Goal: Task Accomplishment & Management: Manage account settings

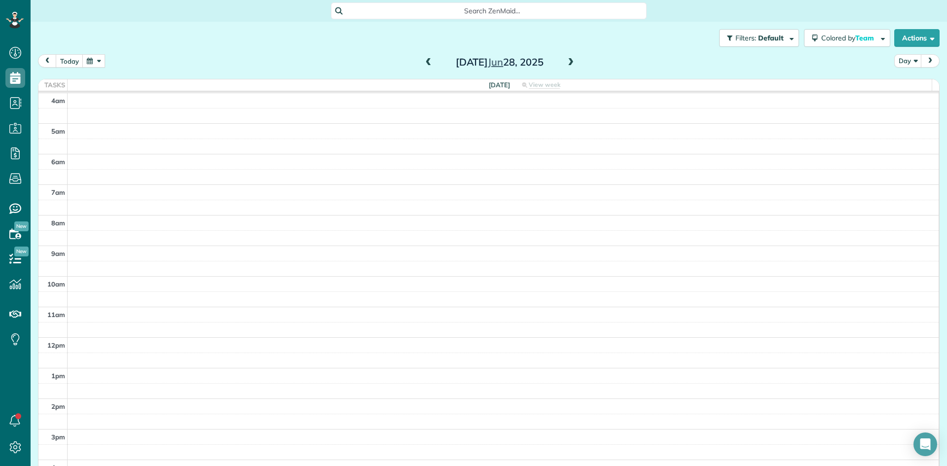
scroll to position [92, 0]
click at [566, 63] on span at bounding box center [570, 62] width 11 height 9
click at [70, 61] on button "today" at bounding box center [70, 60] width 28 height 13
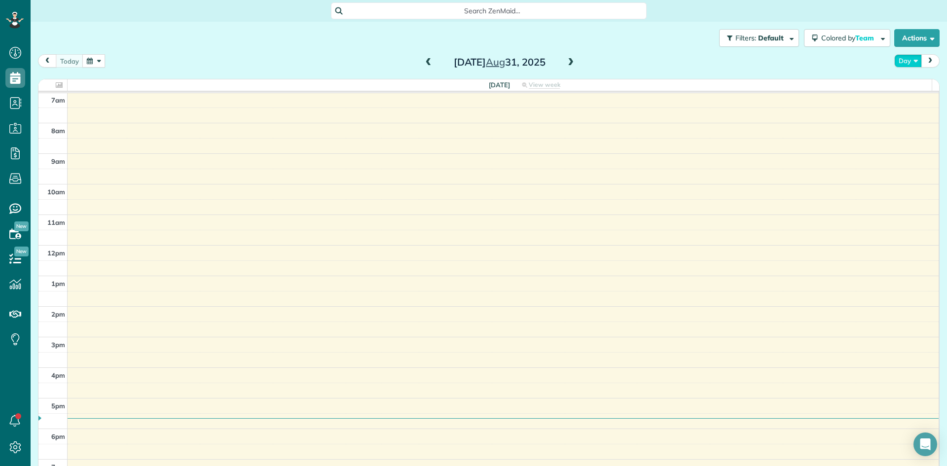
click at [894, 61] on button "Day" at bounding box center [908, 60] width 28 height 13
click at [899, 87] on link "Day" at bounding box center [933, 84] width 78 height 20
click at [565, 60] on span at bounding box center [570, 62] width 11 height 9
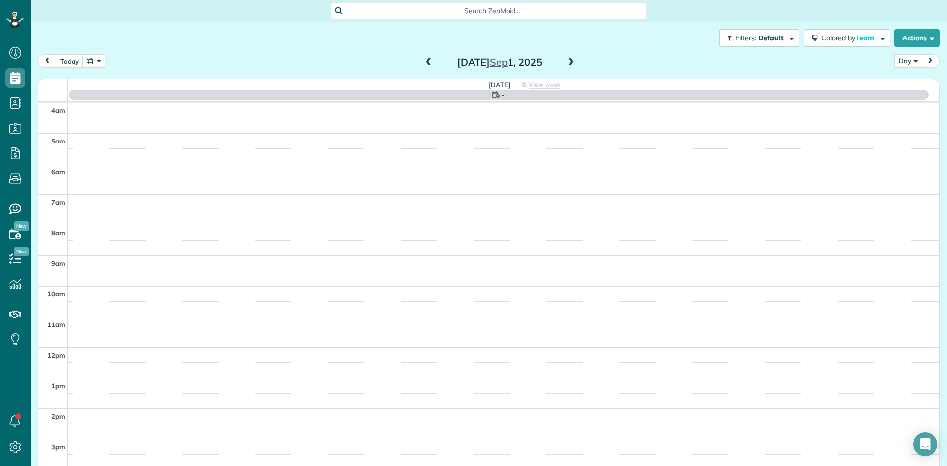
scroll to position [92, 0]
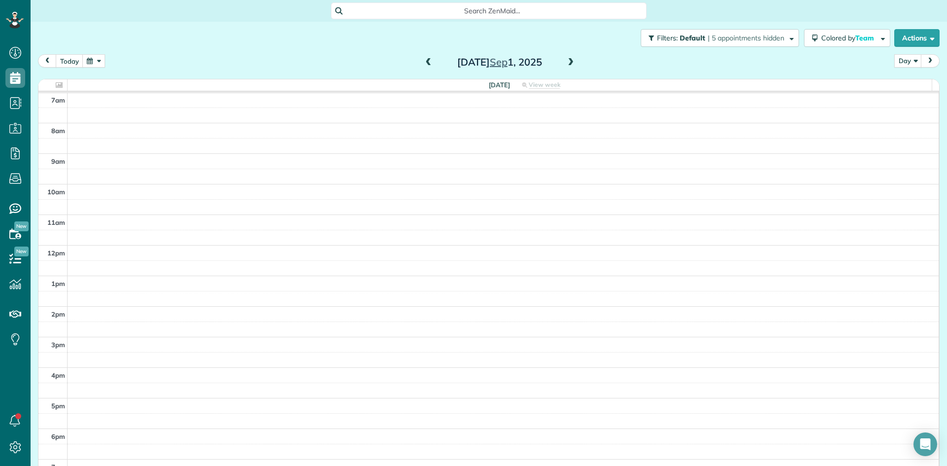
click at [566, 61] on span at bounding box center [570, 62] width 11 height 9
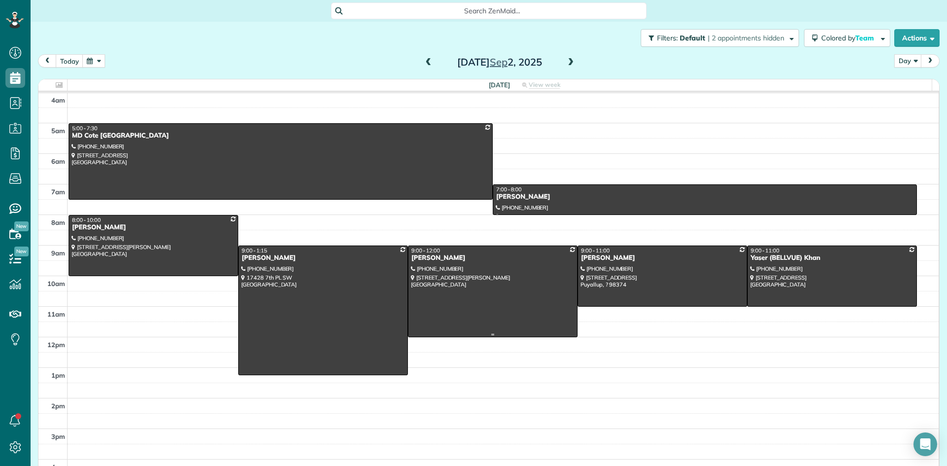
scroll to position [0, 0]
click at [95, 133] on div "MD Cote [GEOGRAPHIC_DATA]" at bounding box center [280, 136] width 418 height 8
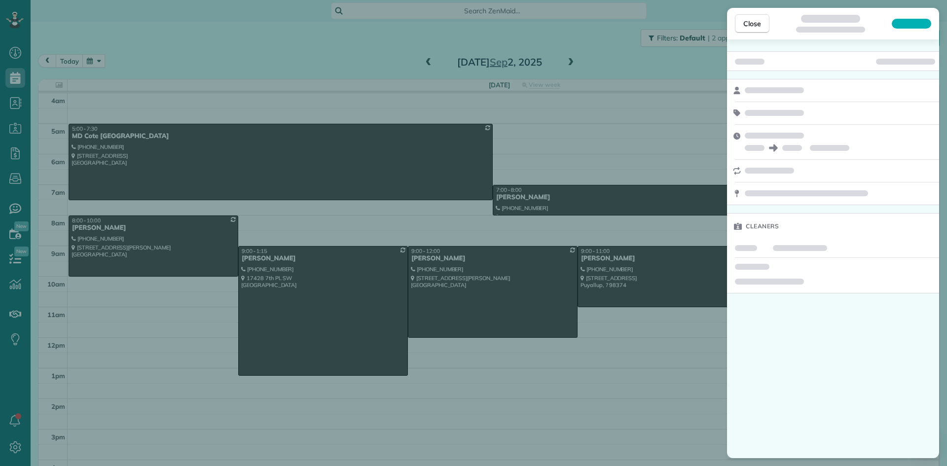
click at [95, 133] on div "Close Cleaners" at bounding box center [473, 233] width 947 height 466
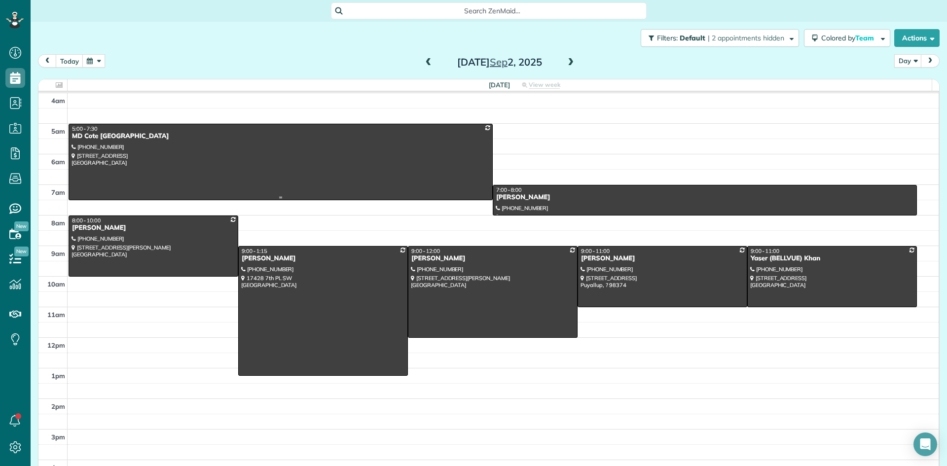
click at [101, 143] on div at bounding box center [280, 161] width 423 height 75
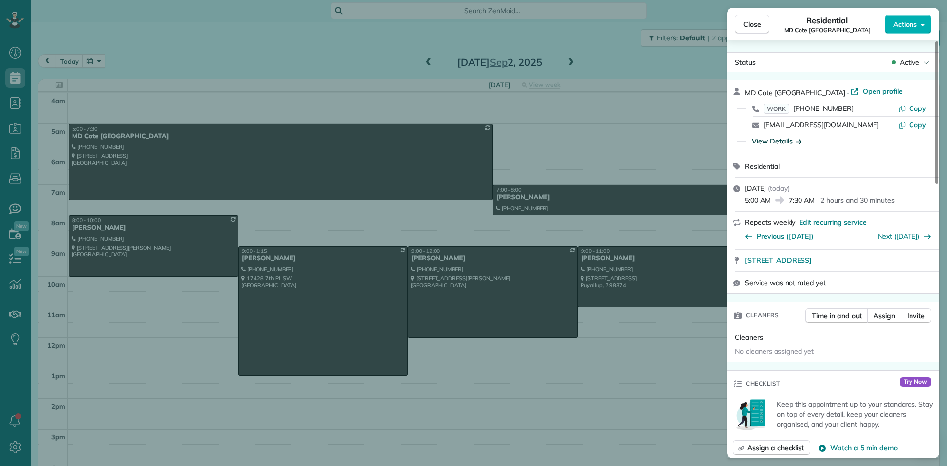
click at [765, 141] on div "View Details" at bounding box center [776, 141] width 50 height 10
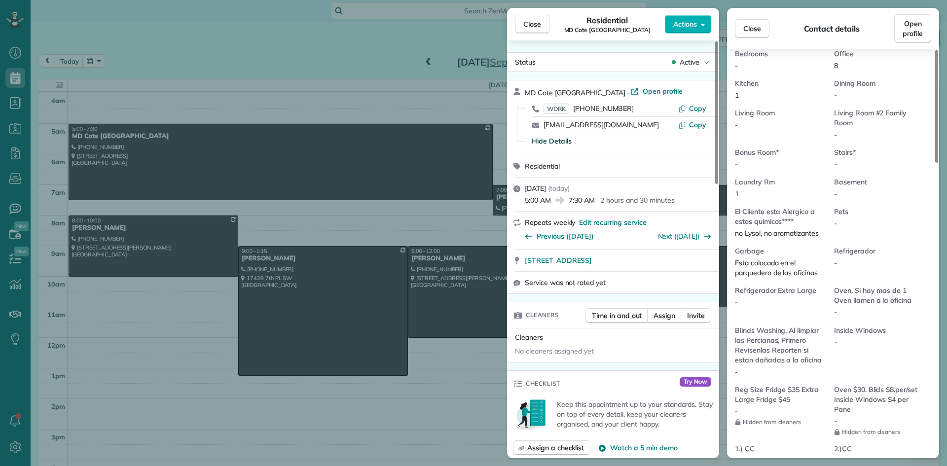
scroll to position [597, 0]
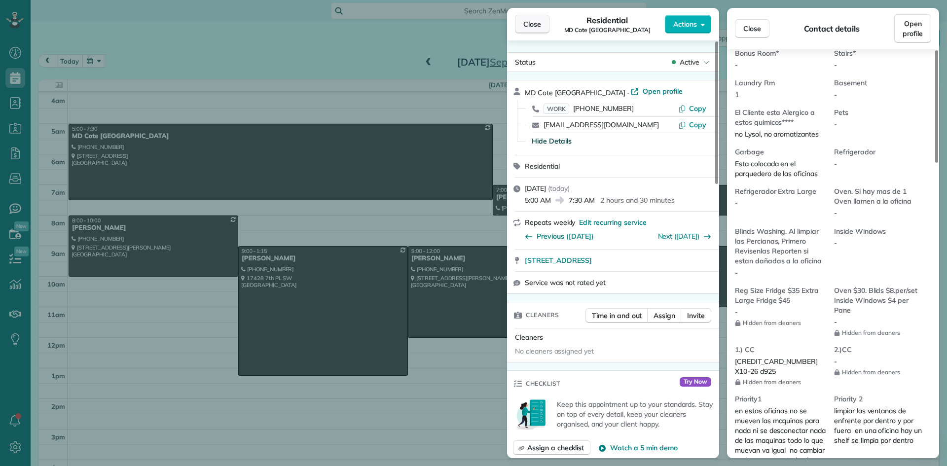
click at [533, 23] on span "Close" at bounding box center [532, 24] width 18 height 10
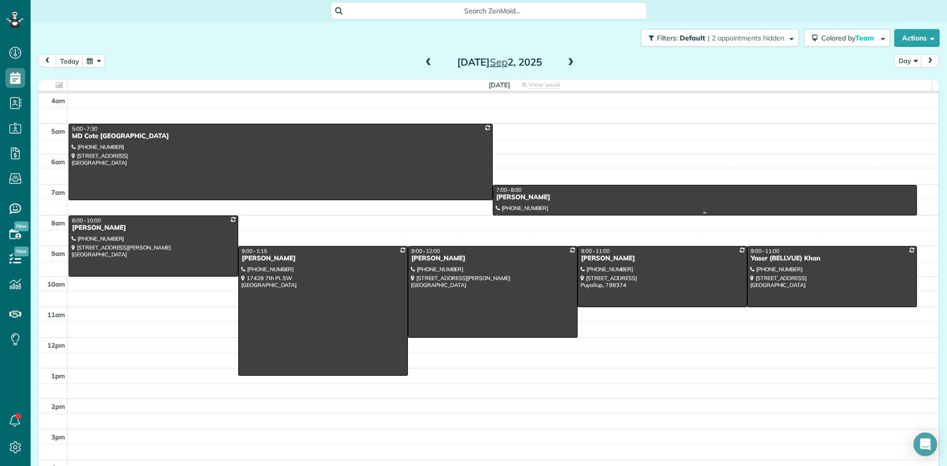
click at [529, 199] on div "[PERSON_NAME]" at bounding box center [705, 197] width 418 height 8
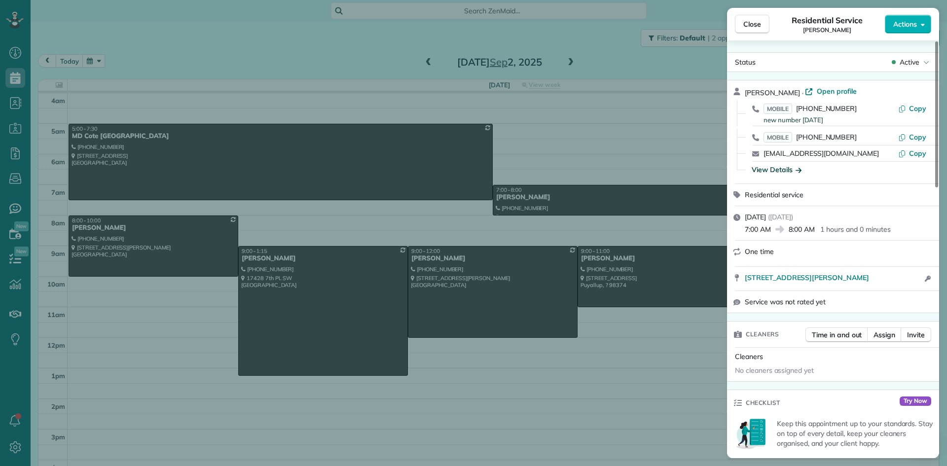
click at [781, 166] on div "View Details" at bounding box center [776, 170] width 50 height 10
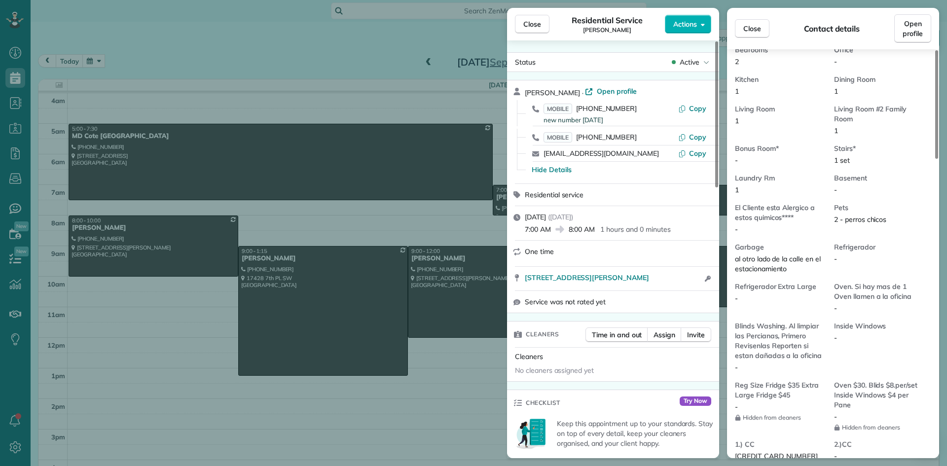
scroll to position [692, 0]
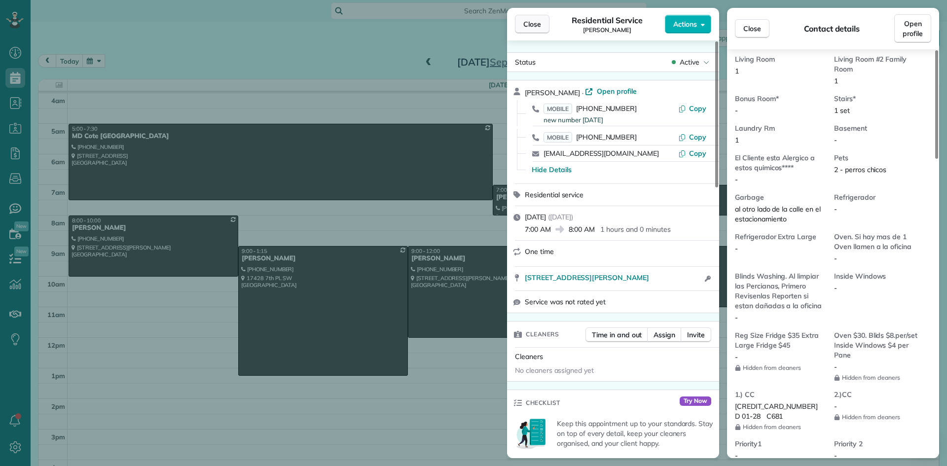
click at [525, 25] on span "Close" at bounding box center [532, 24] width 18 height 10
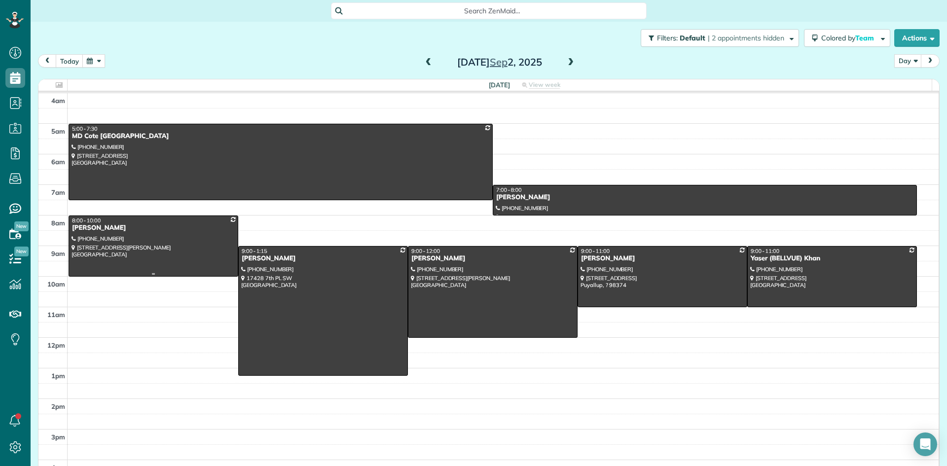
click at [87, 228] on div "[PERSON_NAME]" at bounding box center [153, 228] width 164 height 8
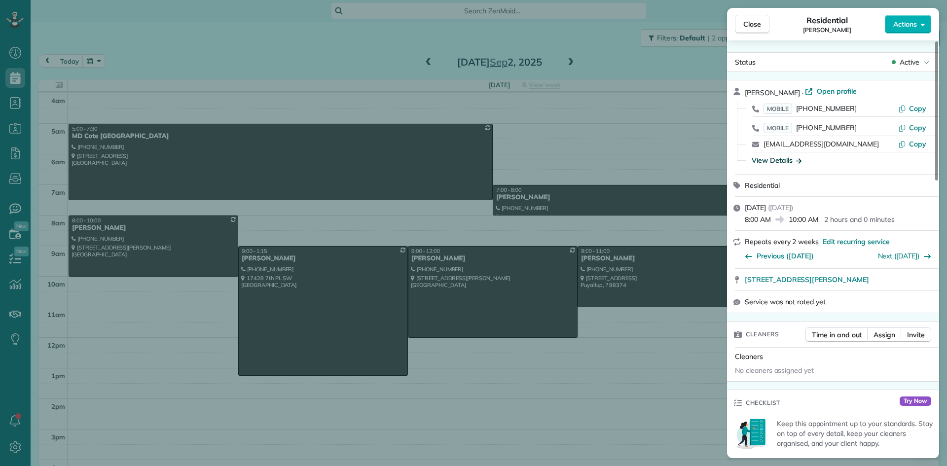
click at [779, 159] on div "View Details" at bounding box center [776, 160] width 50 height 10
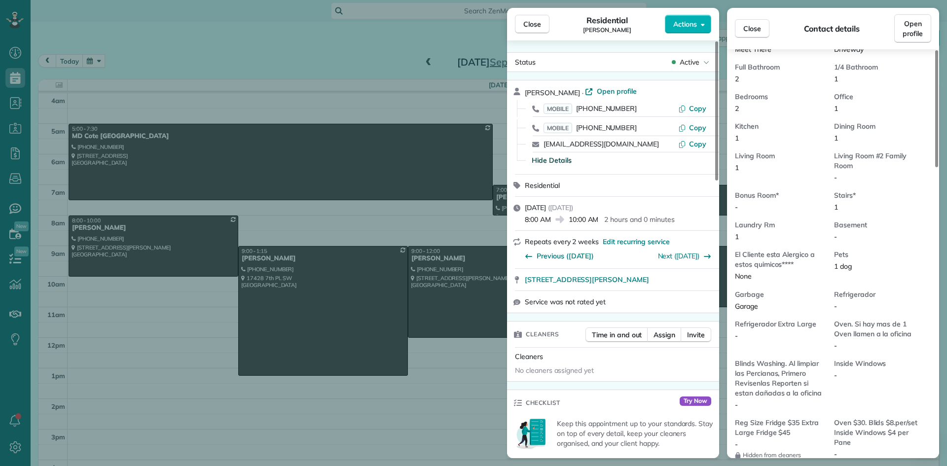
scroll to position [596, 0]
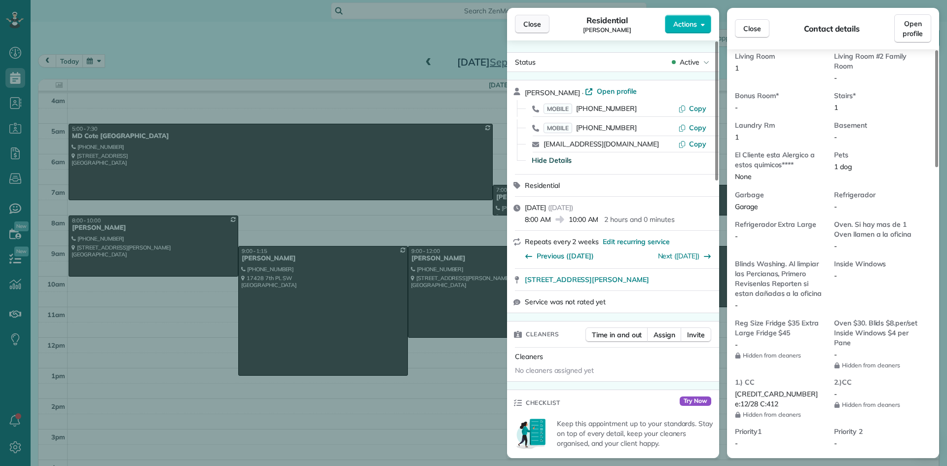
click at [528, 24] on span "Close" at bounding box center [532, 24] width 18 height 10
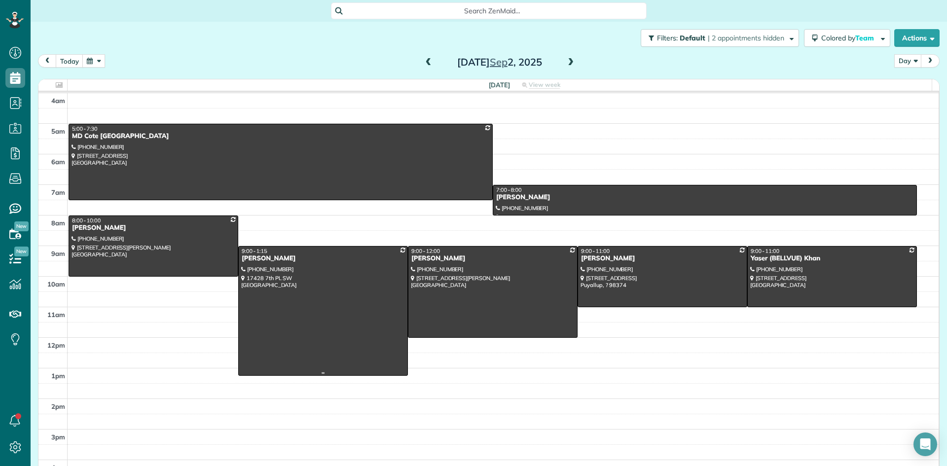
click at [256, 259] on div "[PERSON_NAME]" at bounding box center [323, 258] width 164 height 8
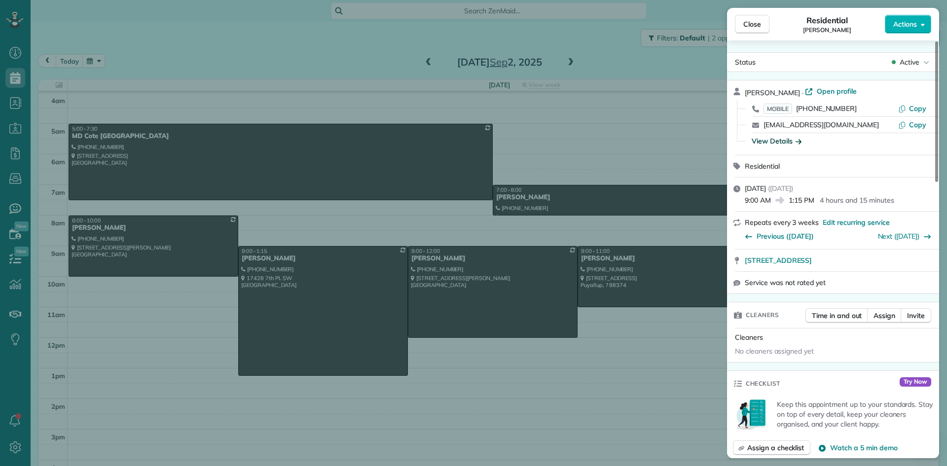
click at [765, 141] on div "View Details" at bounding box center [776, 141] width 50 height 10
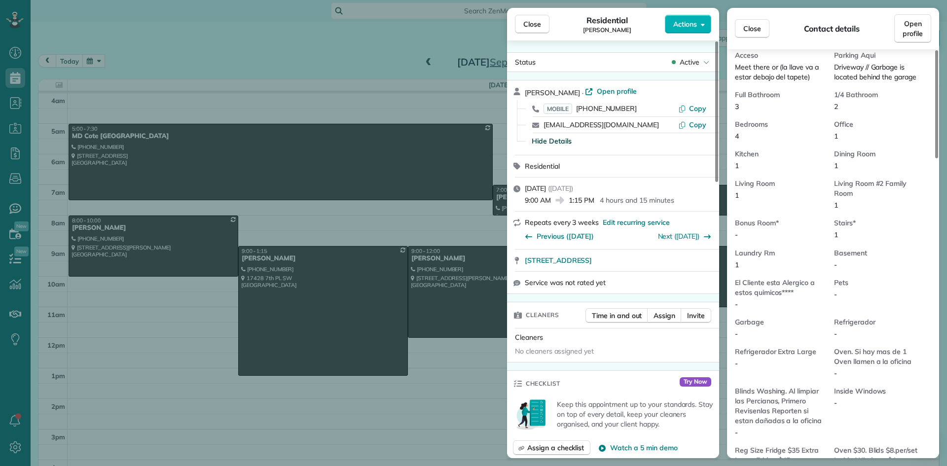
scroll to position [696, 0]
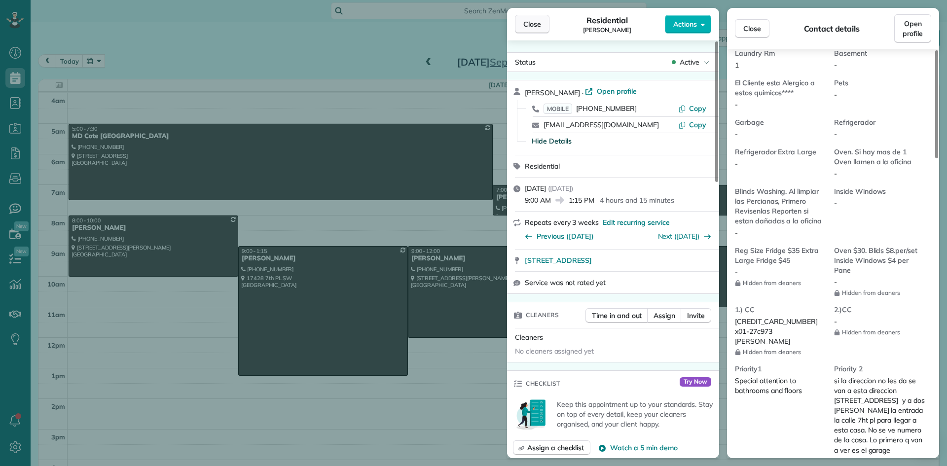
click at [531, 29] on button "Close" at bounding box center [532, 24] width 35 height 19
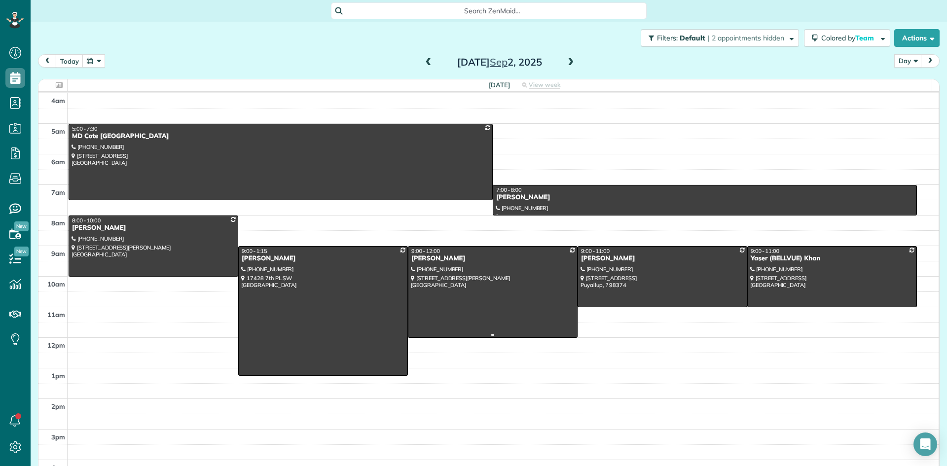
click at [444, 264] on div at bounding box center [492, 292] width 169 height 91
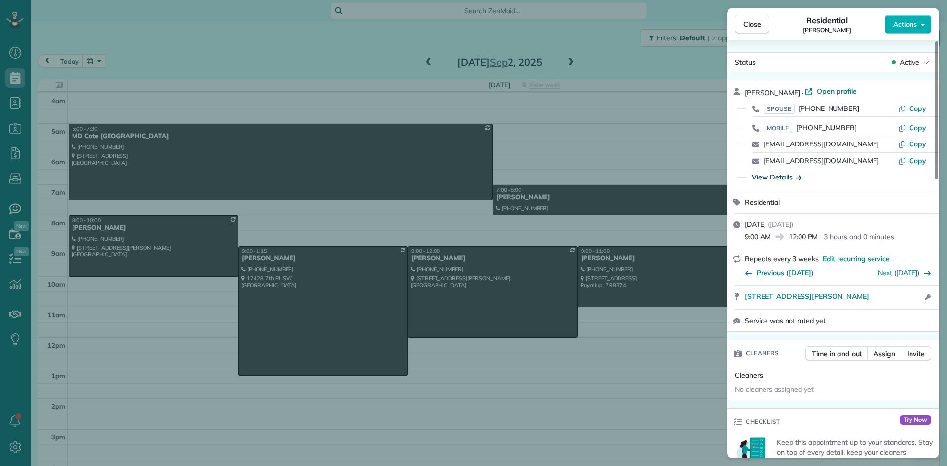
click at [777, 181] on div "View Details" at bounding box center [776, 177] width 50 height 10
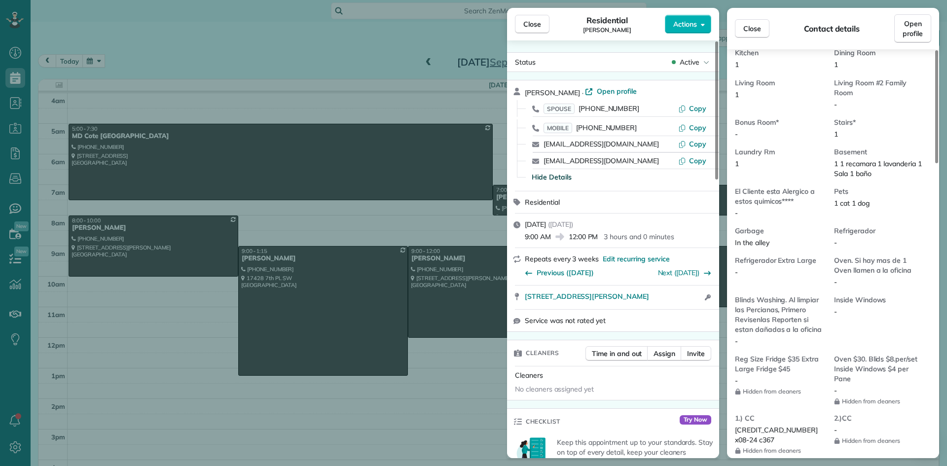
scroll to position [693, 0]
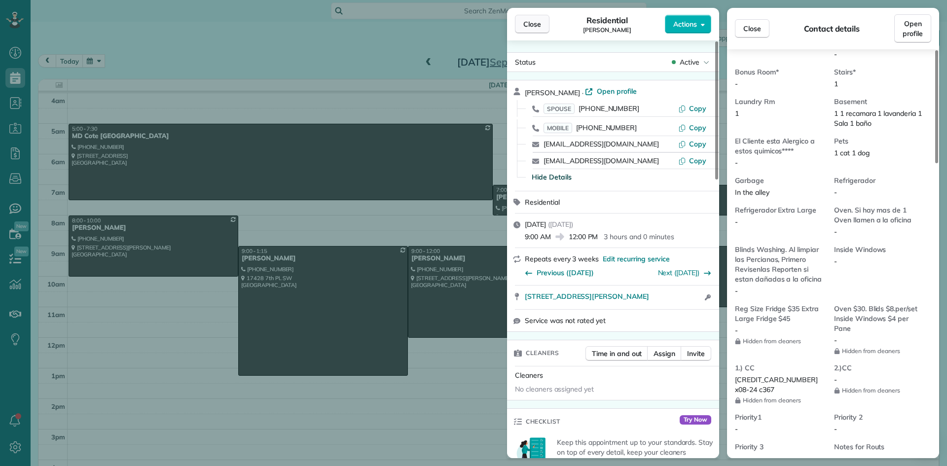
click at [539, 29] on span "Close" at bounding box center [532, 24] width 18 height 10
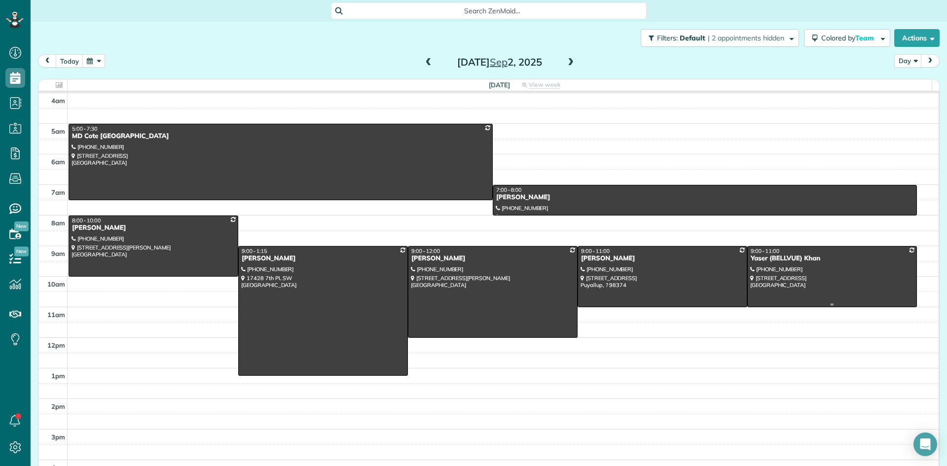
click at [760, 265] on div at bounding box center [832, 277] width 169 height 60
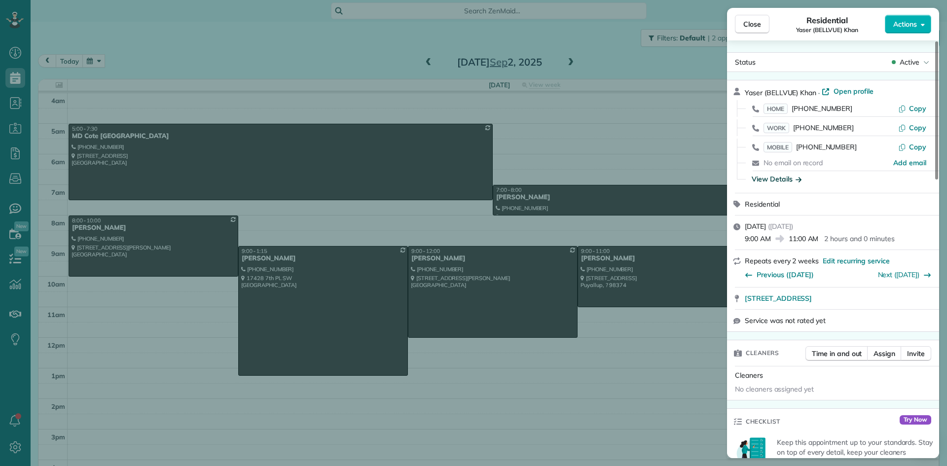
click at [769, 181] on div "View Details" at bounding box center [776, 179] width 50 height 10
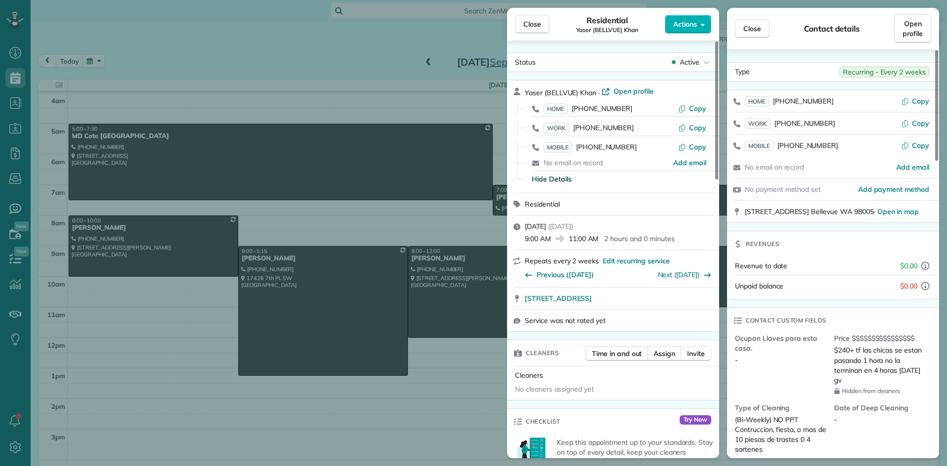
drag, startPoint x: 852, startPoint y: 351, endPoint x: 835, endPoint y: 350, distance: 16.3
click at [835, 350] on span "$240+ tf las chicas se estan pasando 1 hora no la terminan en 4 horas [DATE] gv" at bounding box center [879, 365] width 90 height 38
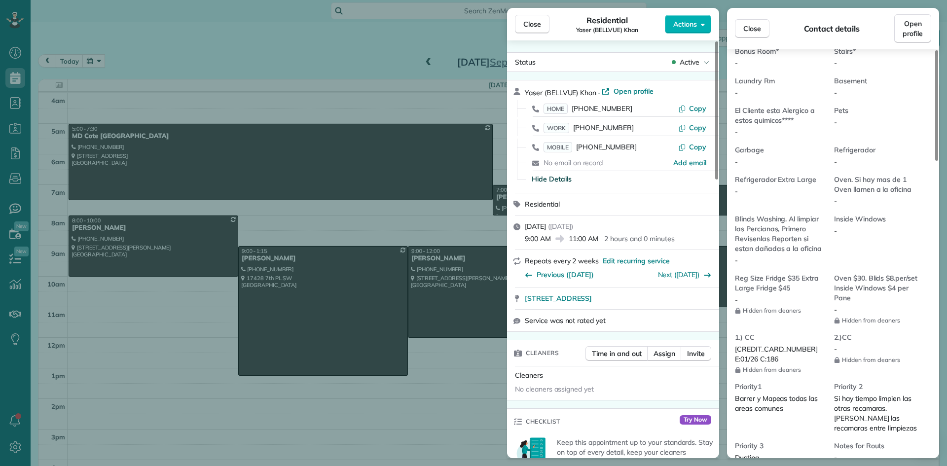
scroll to position [746, 0]
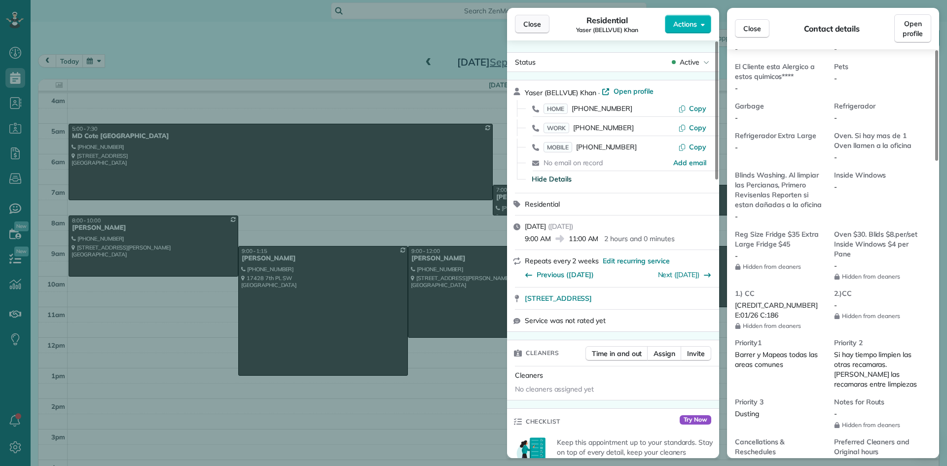
click at [535, 23] on span "Close" at bounding box center [532, 24] width 18 height 10
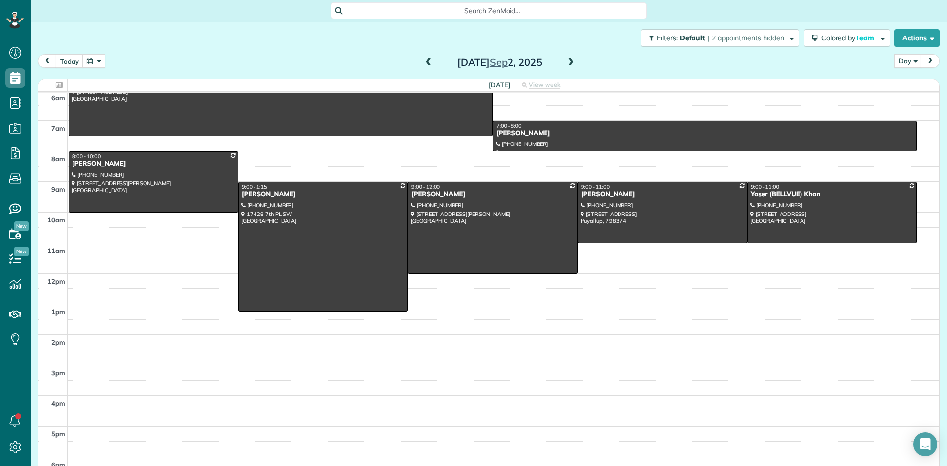
scroll to position [49, 0]
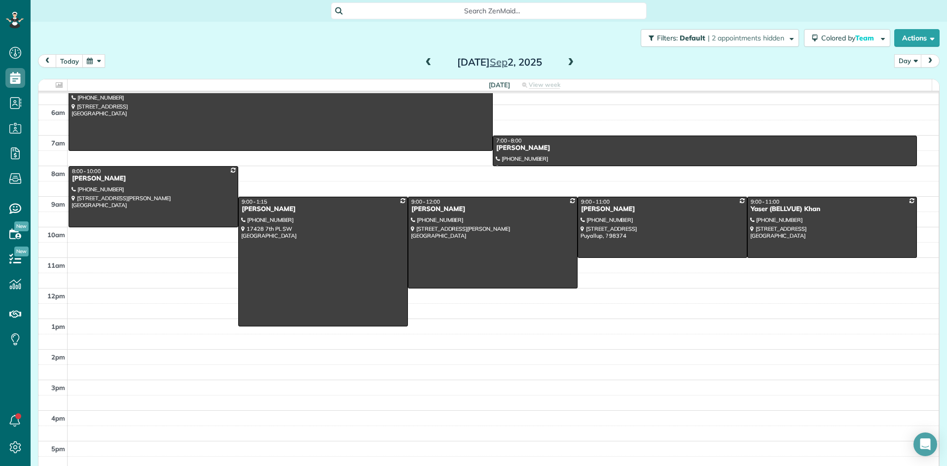
click at [426, 65] on span at bounding box center [428, 62] width 11 height 9
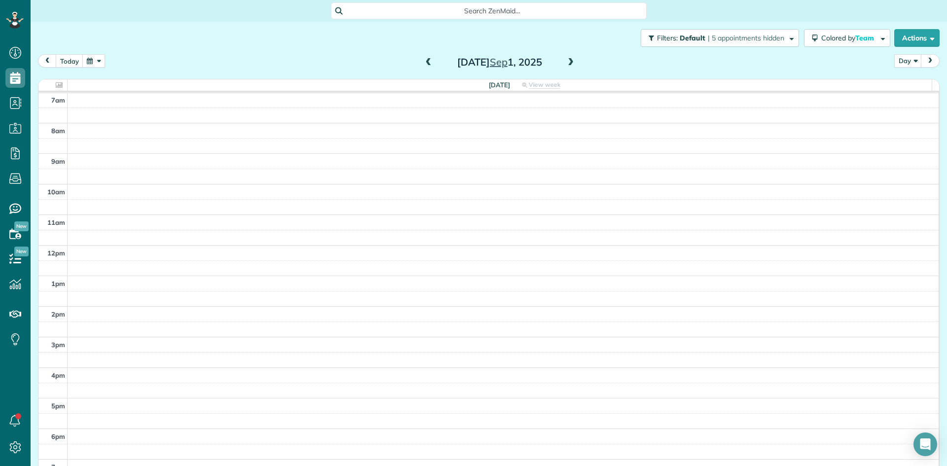
click at [426, 65] on span at bounding box center [428, 62] width 11 height 9
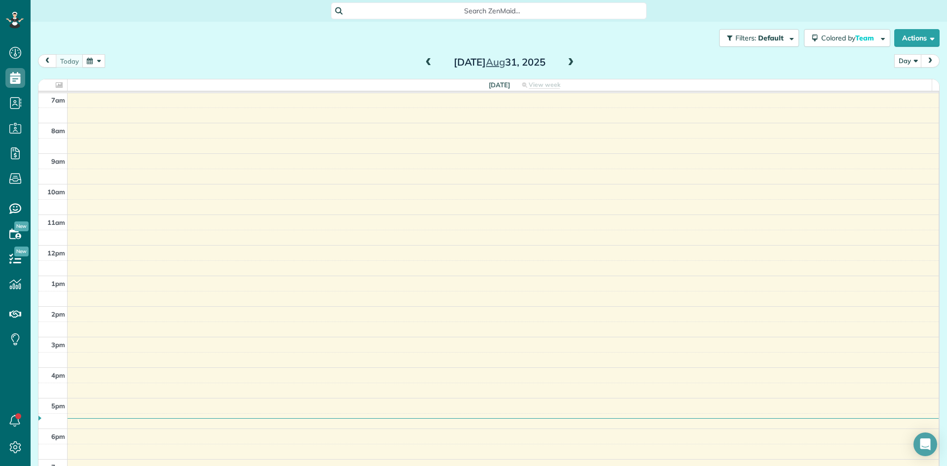
click at [426, 65] on span at bounding box center [428, 62] width 11 height 9
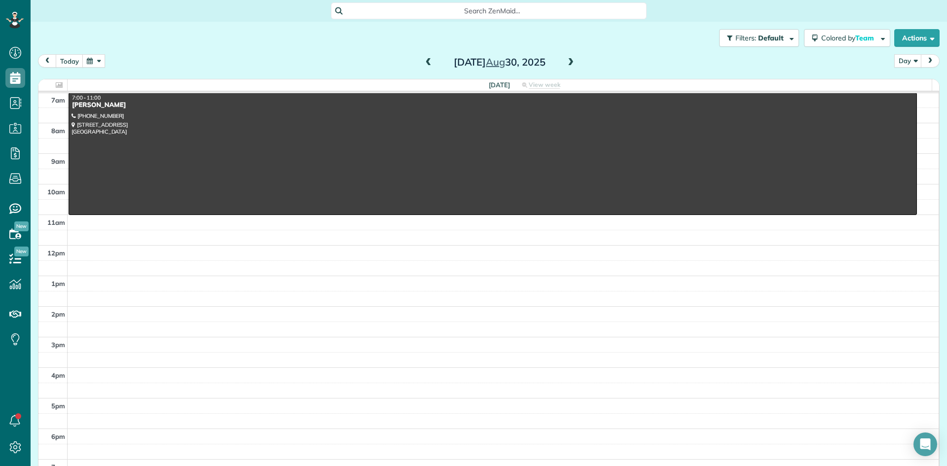
click at [426, 65] on span at bounding box center [428, 62] width 11 height 9
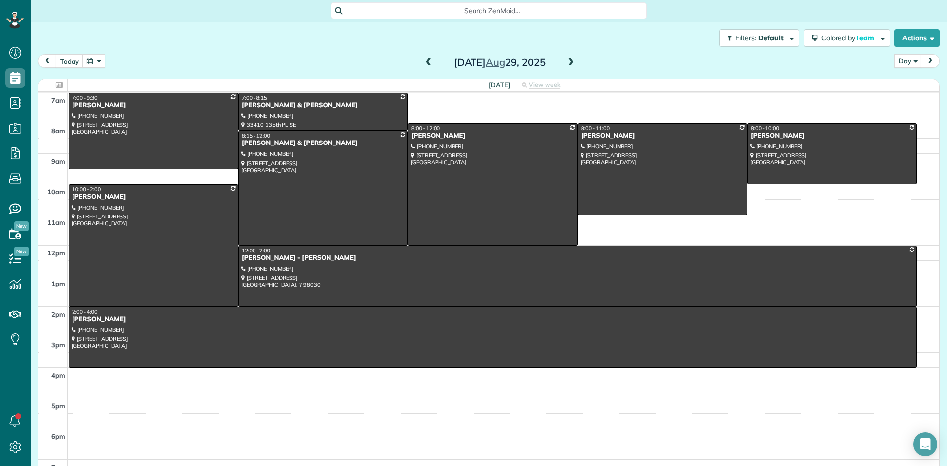
click at [567, 63] on span at bounding box center [570, 62] width 11 height 9
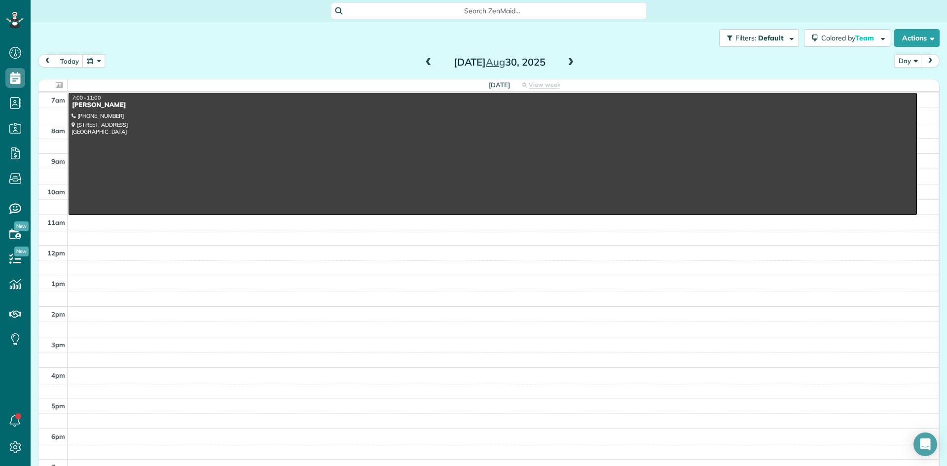
click at [426, 62] on span at bounding box center [428, 62] width 11 height 9
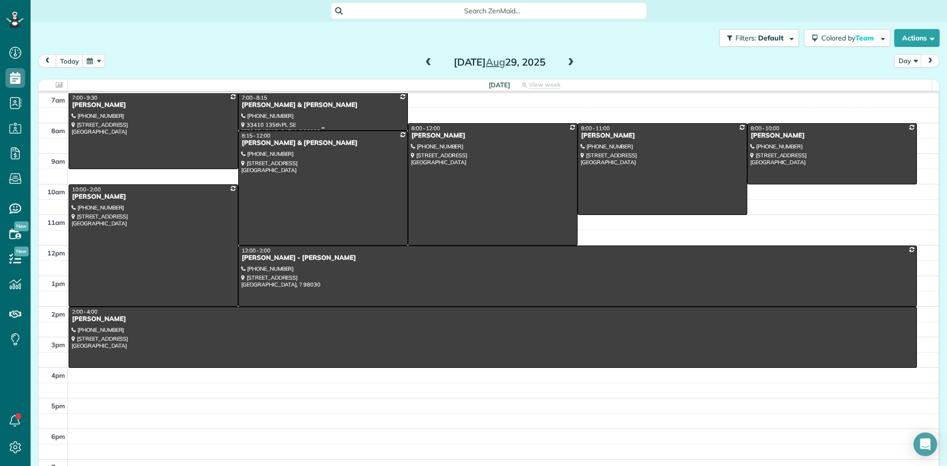
click at [256, 107] on div "[PERSON_NAME] & [PERSON_NAME]" at bounding box center [323, 105] width 164 height 8
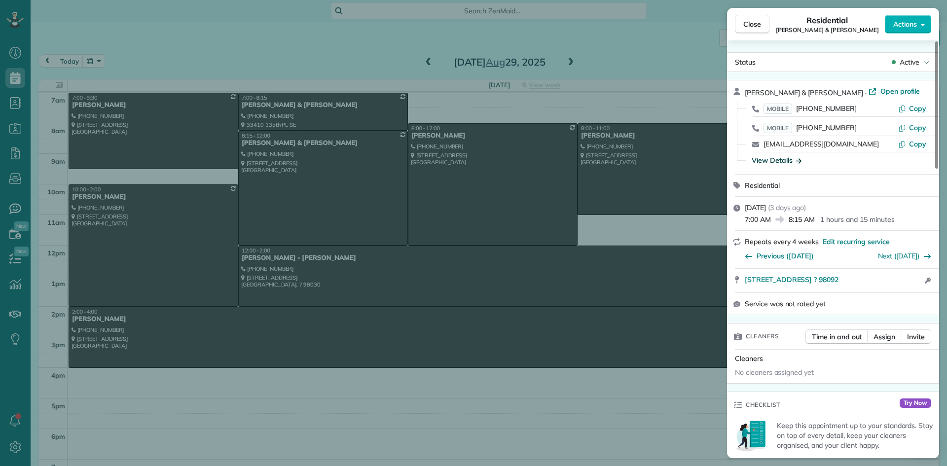
click at [759, 158] on div "View Details" at bounding box center [776, 160] width 50 height 10
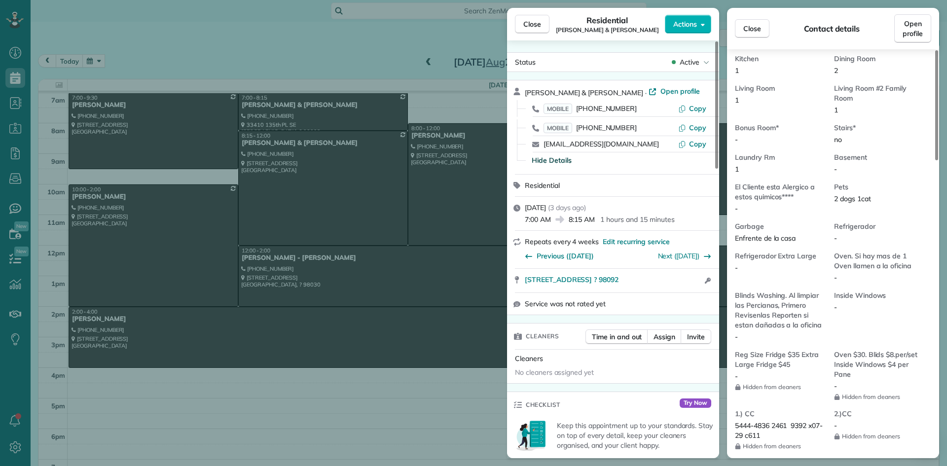
scroll to position [746, 0]
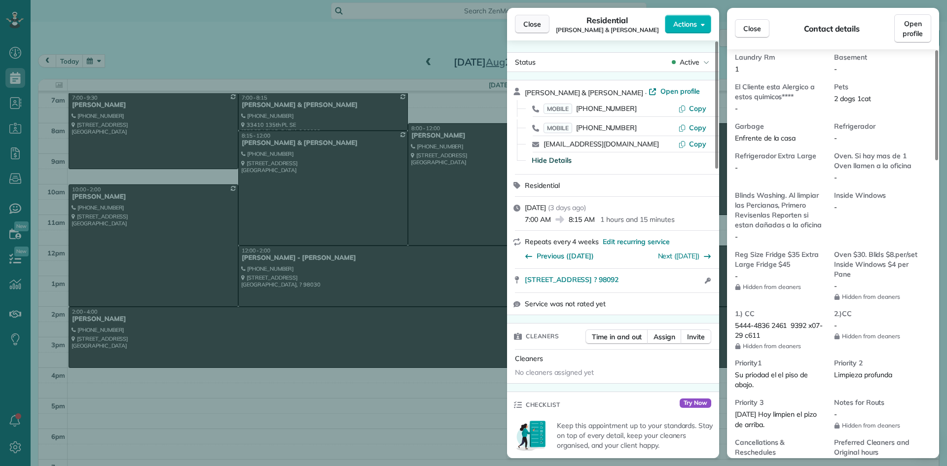
click at [538, 29] on button "Close" at bounding box center [532, 24] width 35 height 19
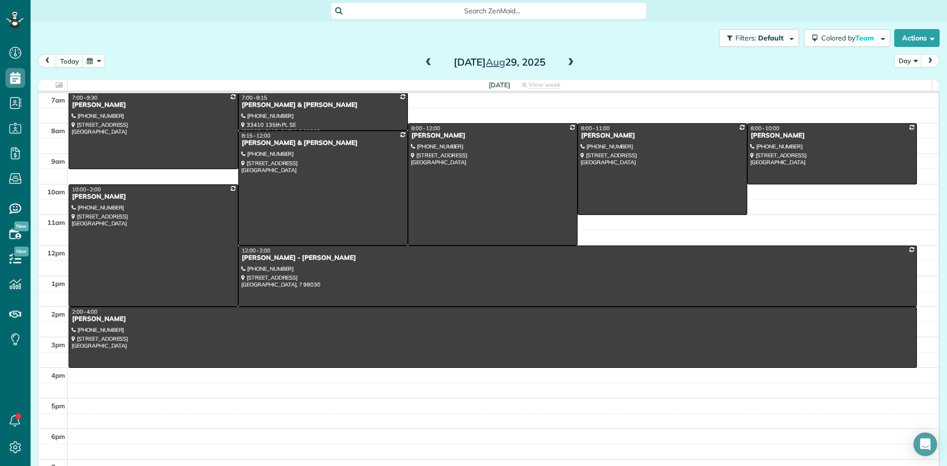
click at [567, 62] on span at bounding box center [570, 62] width 11 height 9
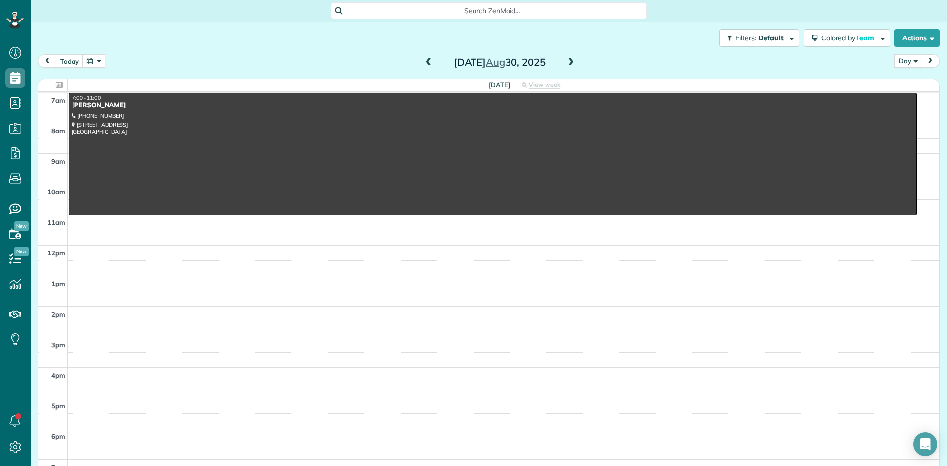
click at [566, 63] on span at bounding box center [570, 62] width 11 height 9
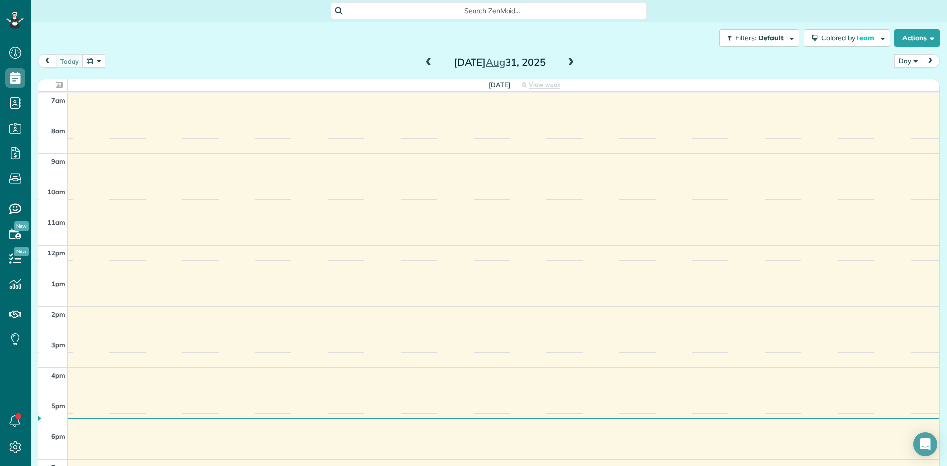
click at [566, 63] on span at bounding box center [570, 62] width 11 height 9
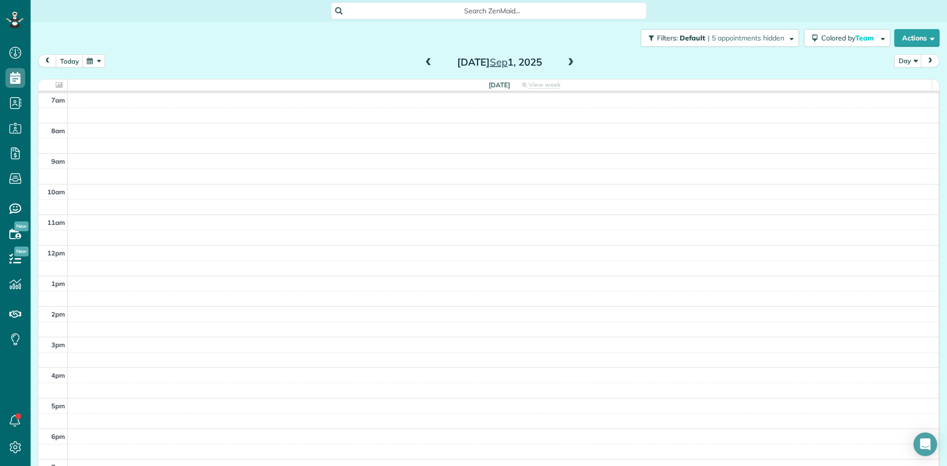
click at [566, 63] on span at bounding box center [570, 62] width 11 height 9
